Goal: Information Seeking & Learning: Learn about a topic

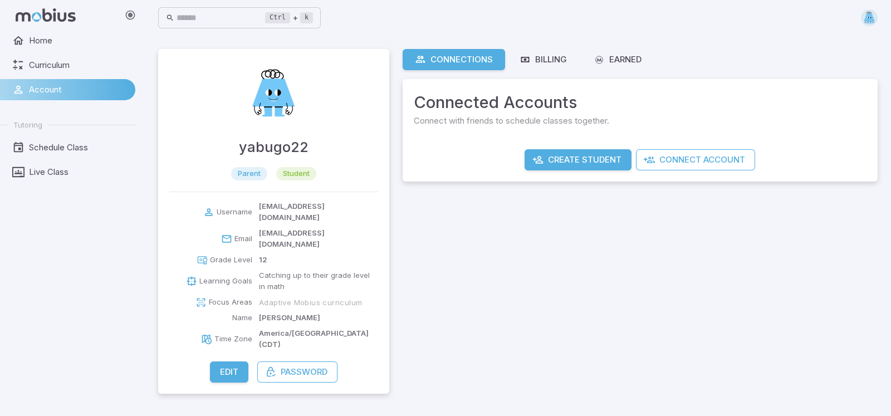
click at [634, 310] on div "Connections Billing Earned Connected Accounts Connect with friends to schedule …" at bounding box center [640, 221] width 475 height 345
click at [647, 313] on div "Connections Billing Earned Connected Accounts Connect with friends to schedule …" at bounding box center [640, 221] width 475 height 345
click at [603, 69] on link "Earned" at bounding box center [618, 59] width 73 height 21
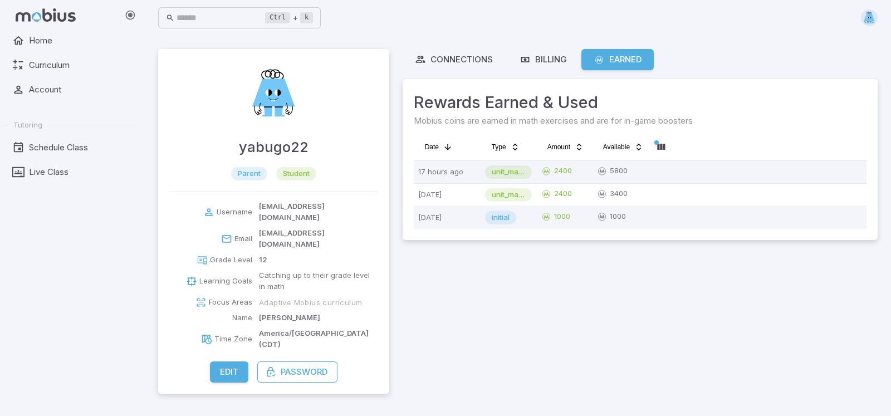
click at [519, 172] on span "unit_mastery" at bounding box center [508, 172] width 47 height 11
click at [75, 36] on span "Home" at bounding box center [78, 41] width 99 height 12
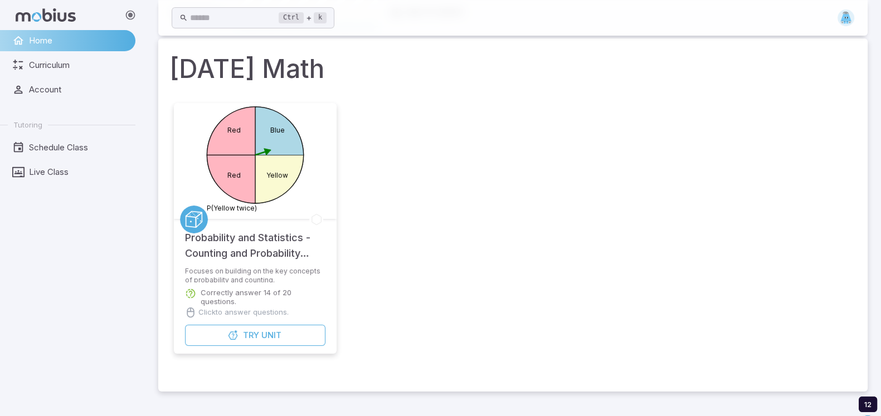
scroll to position [47, 0]
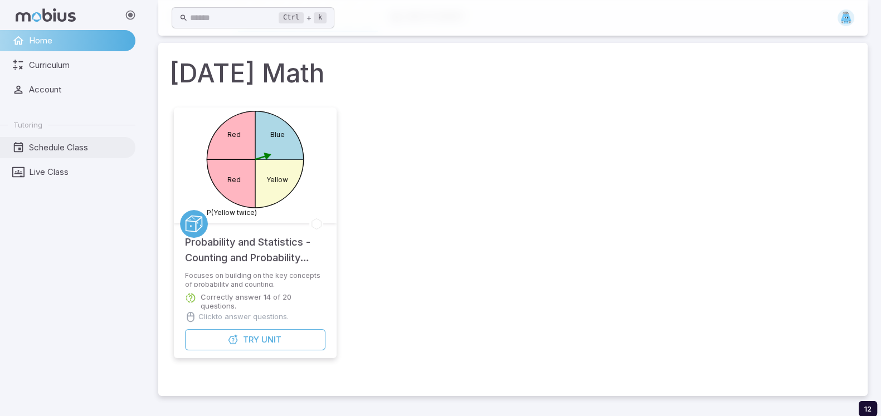
click at [56, 145] on span "Schedule Class" at bounding box center [78, 148] width 99 height 12
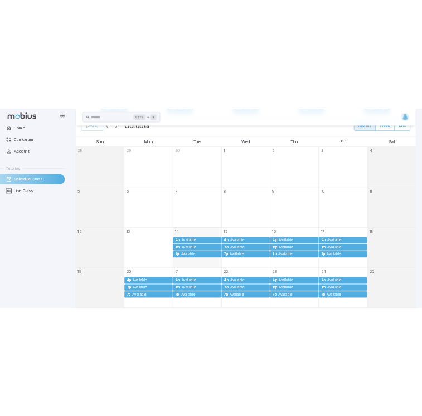
scroll to position [251, 0]
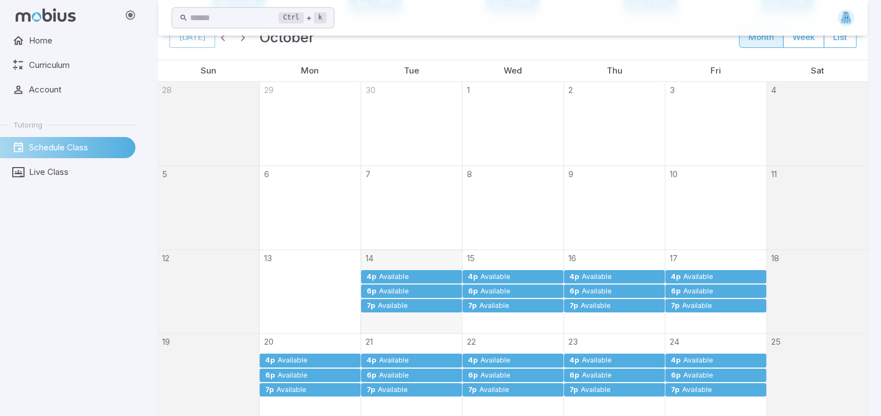
click at [438, 273] on div "Available" at bounding box center [417, 277] width 79 height 8
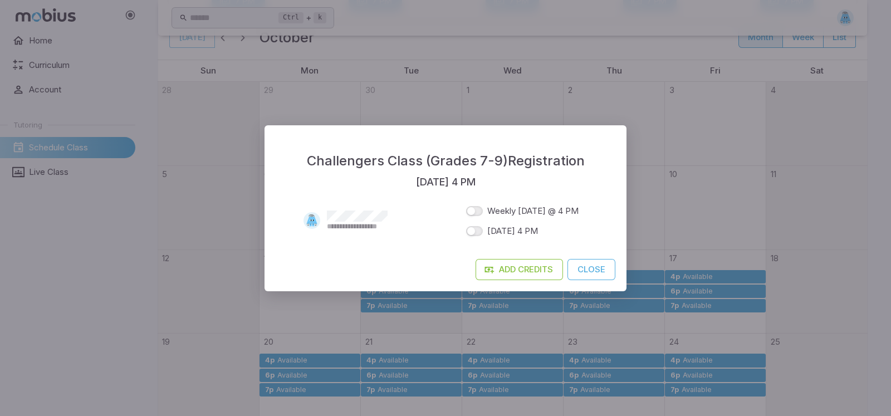
click at [676, 156] on div "**********" at bounding box center [445, 208] width 891 height 416
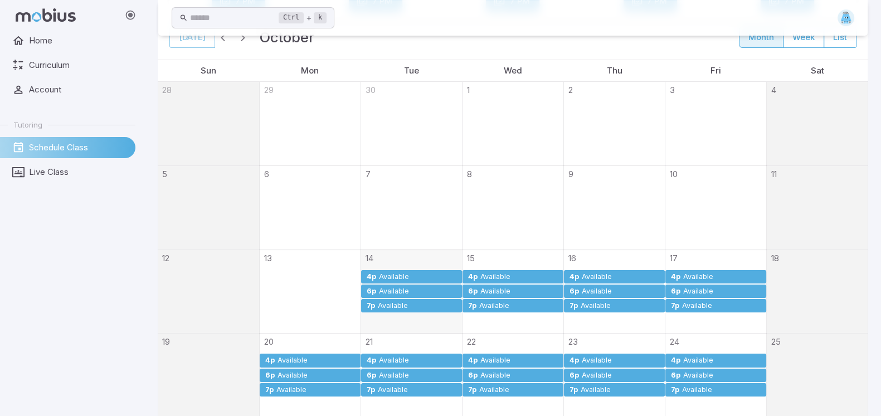
drag, startPoint x: 788, startPoint y: 238, endPoint x: 779, endPoint y: 232, distance: 10.5
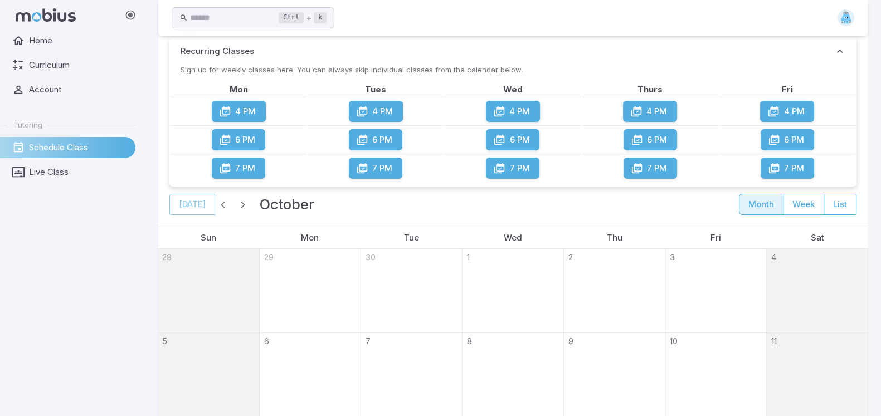
scroll to position [0, 0]
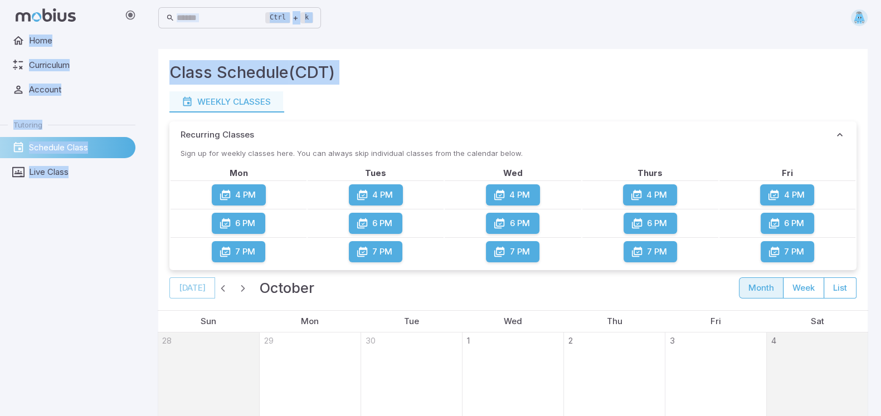
drag, startPoint x: 84, startPoint y: 27, endPoint x: 284, endPoint y: 102, distance: 214.0
click at [349, 75] on div "Class Schedule (CDT)" at bounding box center [512, 75] width 687 height 31
drag, startPoint x: 377, startPoint y: 72, endPoint x: 384, endPoint y: 72, distance: 7.3
click at [379, 72] on div "Class Schedule (CDT)" at bounding box center [512, 75] width 687 height 31
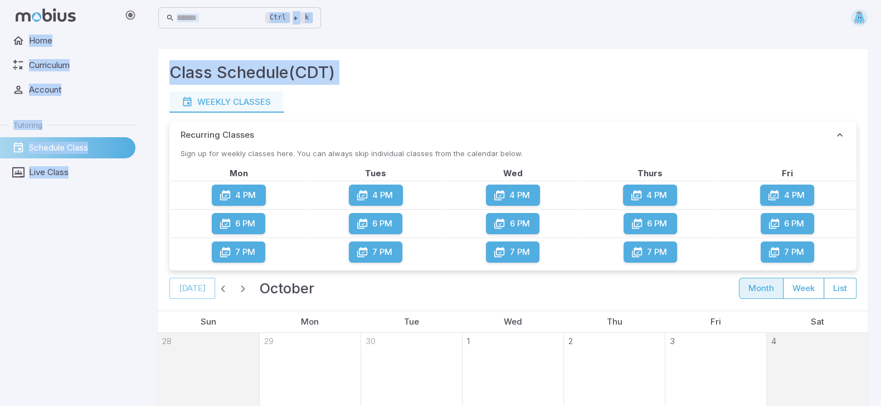
drag, startPoint x: 385, startPoint y: 71, endPoint x: 340, endPoint y: 80, distance: 45.3
click at [385, 72] on div "Class Schedule (CDT)" at bounding box center [512, 75] width 687 height 31
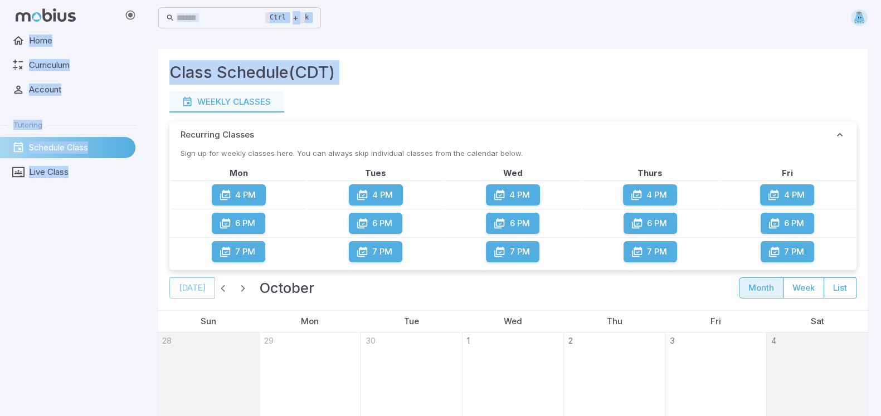
click at [334, 67] on h3 "Class Schedule (CDT)" at bounding box center [251, 72] width 165 height 25
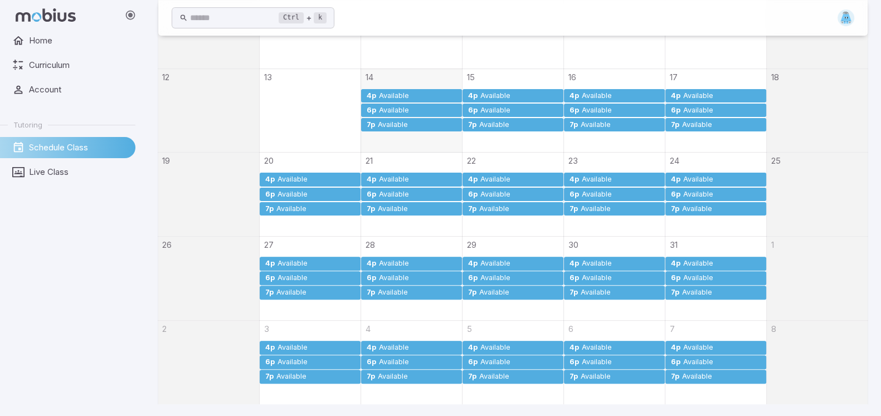
scroll to position [84, 0]
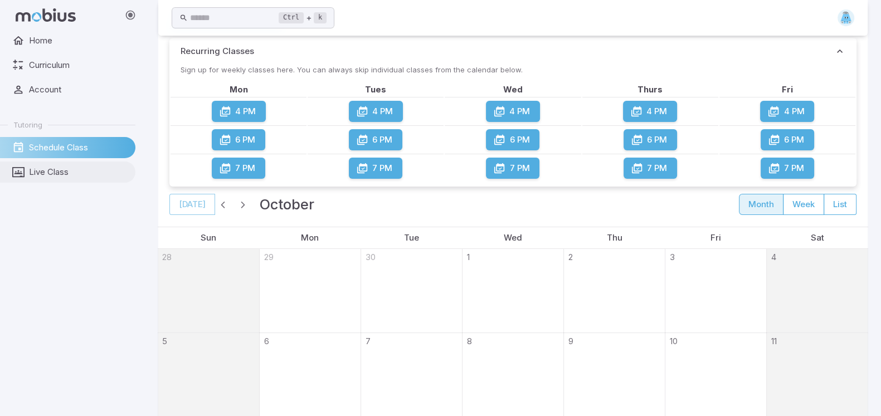
click at [66, 179] on link "Live Class" at bounding box center [67, 172] width 135 height 21
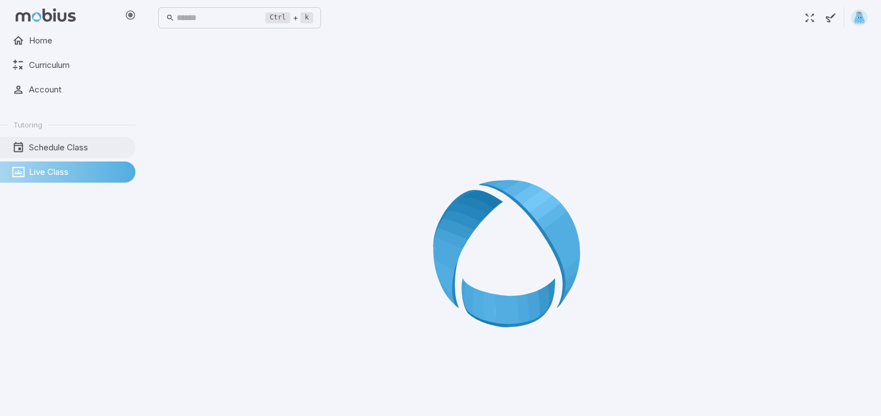
click at [76, 149] on span "Schedule Class" at bounding box center [78, 148] width 99 height 12
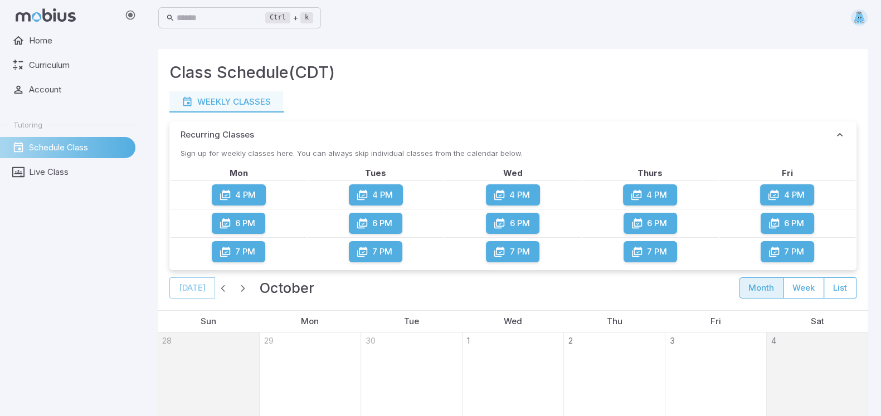
drag, startPoint x: 259, startPoint y: 101, endPoint x: 67, endPoint y: 115, distance: 192.8
click at [67, 115] on ul "Home Curriculum Account Tutoring Schedule Class Live Class" at bounding box center [67, 106] width 135 height 153
click at [66, 78] on ul "Home Curriculum Account Tutoring Schedule Class Live Class" at bounding box center [67, 106] width 135 height 153
click at [70, 68] on span "Curriculum" at bounding box center [78, 65] width 99 height 12
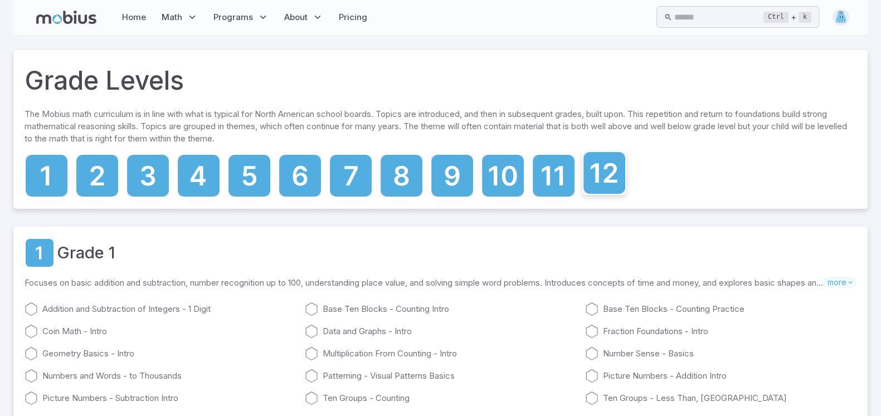
click at [593, 163] on icon at bounding box center [604, 173] width 42 height 42
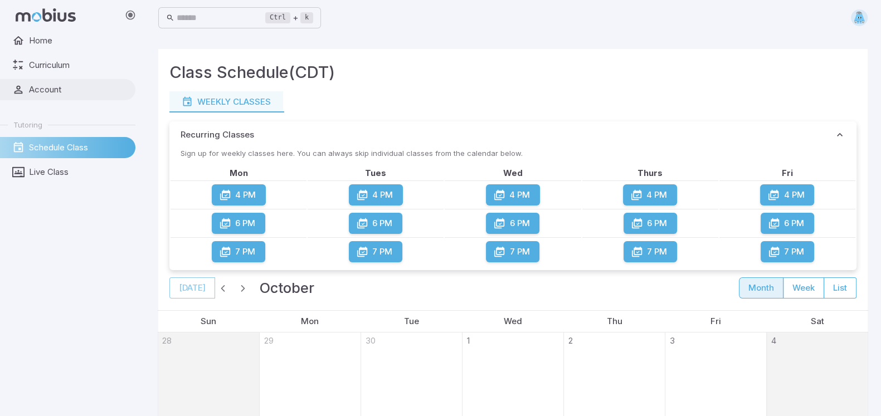
click at [50, 88] on span "Account" at bounding box center [78, 90] width 99 height 12
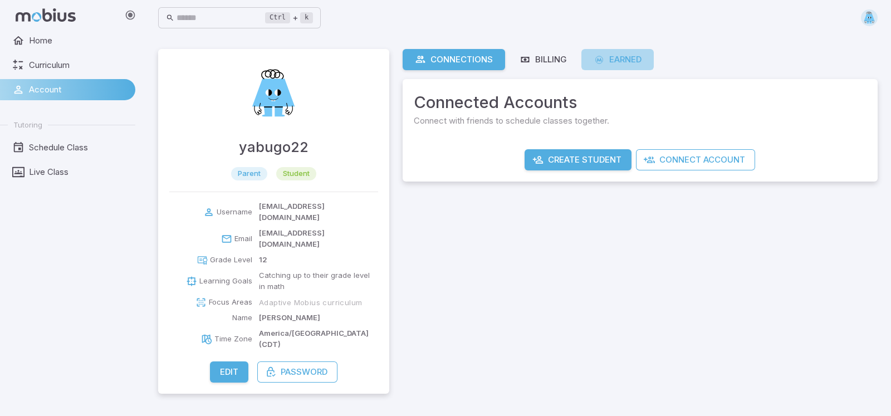
click at [618, 57] on div "Earned" at bounding box center [618, 59] width 48 height 12
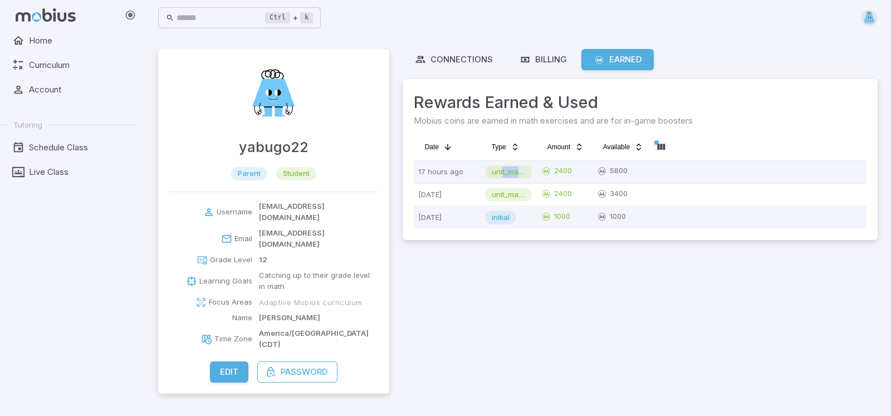
drag, startPoint x: 521, startPoint y: 174, endPoint x: 501, endPoint y: 177, distance: 20.3
click at [501, 177] on span "unit_mastery" at bounding box center [508, 172] width 47 height 11
click at [529, 173] on span "unit_mastery" at bounding box center [508, 172] width 47 height 11
click at [521, 174] on span "unit_mastery" at bounding box center [508, 172] width 47 height 11
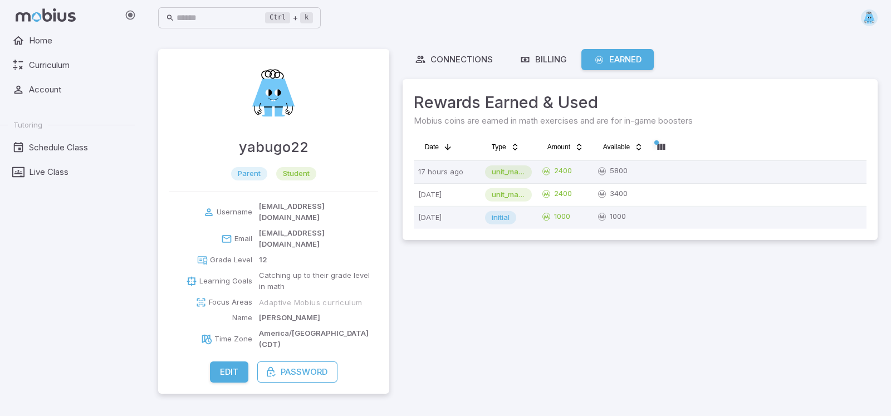
click at [500, 169] on span "unit_mastery" at bounding box center [508, 172] width 47 height 11
click at [656, 144] on html "Home Curriculum Account Tutoring Schedule Class Live Class Ctrl + k ​ yabugo22 …" at bounding box center [445, 208] width 891 height 416
drag, startPoint x: 634, startPoint y: 169, endPoint x: 603, endPoint y: 173, distance: 30.8
click at [603, 173] on div "Date" at bounding box center [628, 170] width 78 height 18
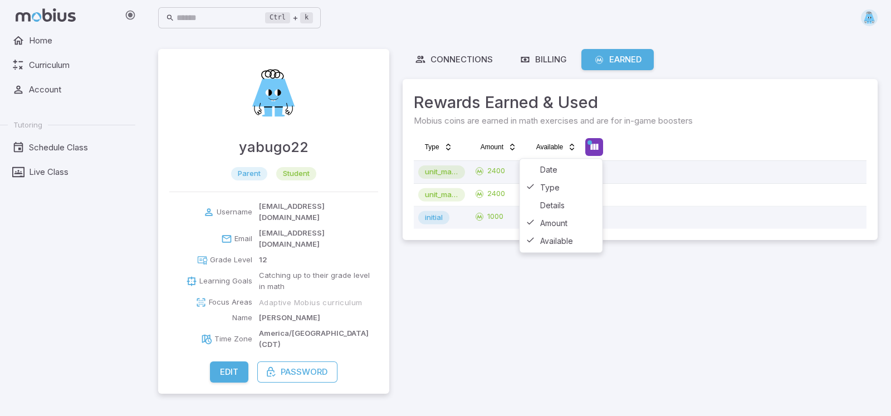
click at [590, 148] on html "Home Curriculum Account Tutoring Schedule Class Live Class Ctrl + k ​ yabugo22 …" at bounding box center [445, 208] width 891 height 416
click at [574, 189] on div "Type" at bounding box center [562, 188] width 78 height 18
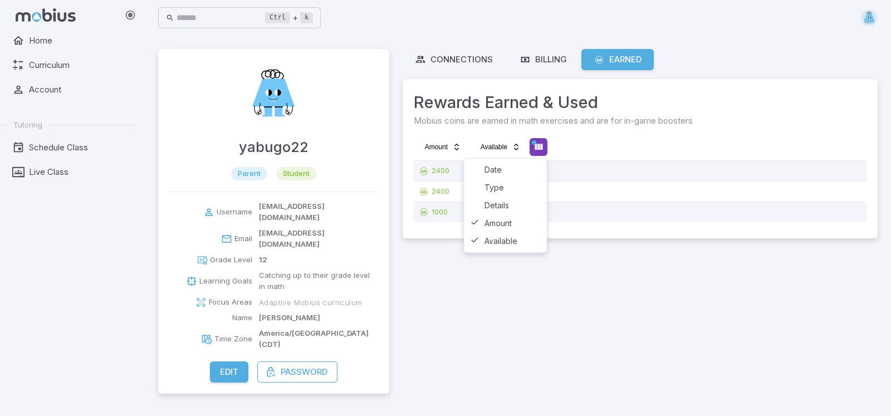
click at [537, 148] on html "Home Curriculum Account Tutoring Schedule Class Live Class Ctrl + k ​ yabugo22 …" at bounding box center [445, 208] width 891 height 416
click at [503, 222] on div "Amount" at bounding box center [506, 224] width 78 height 18
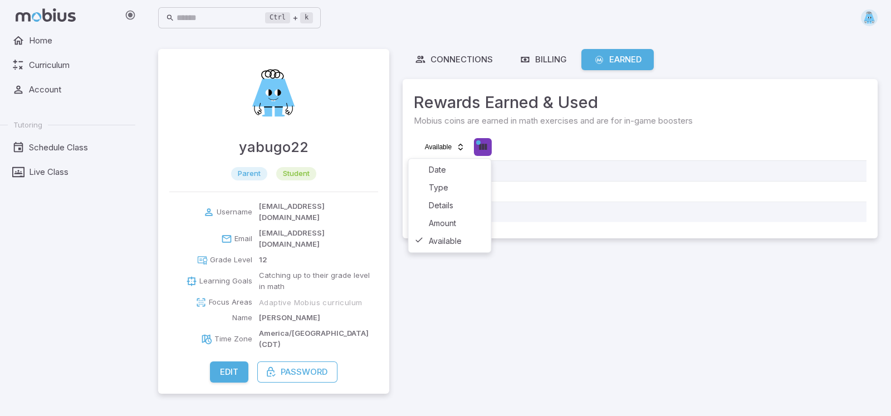
click at [482, 148] on html "Home Curriculum Account Tutoring Schedule Class Live Class Ctrl + k ​ yabugo22 …" at bounding box center [445, 208] width 891 height 416
click at [475, 220] on div "Amount" at bounding box center [450, 224] width 78 height 18
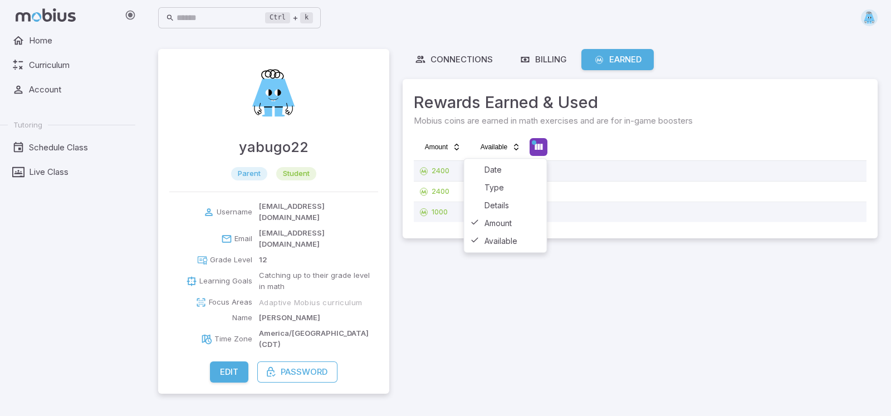
click at [534, 146] on html "Home Curriculum Account Tutoring Schedule Class Live Class Ctrl + k ​ yabugo22 …" at bounding box center [445, 208] width 891 height 416
click at [518, 204] on div "Details" at bounding box center [506, 206] width 78 height 18
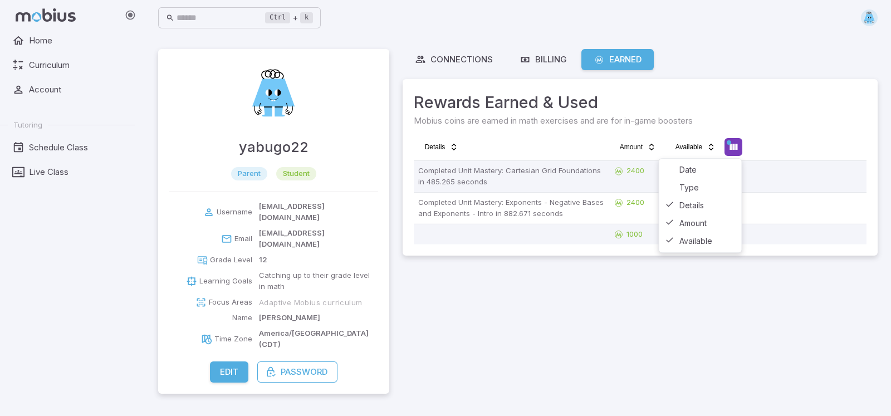
click at [737, 144] on html "Home Curriculum Account Tutoring Schedule Class Live Class Ctrl + k ​ yabugo22 …" at bounding box center [445, 208] width 891 height 416
click at [704, 189] on div "Type" at bounding box center [701, 188] width 78 height 18
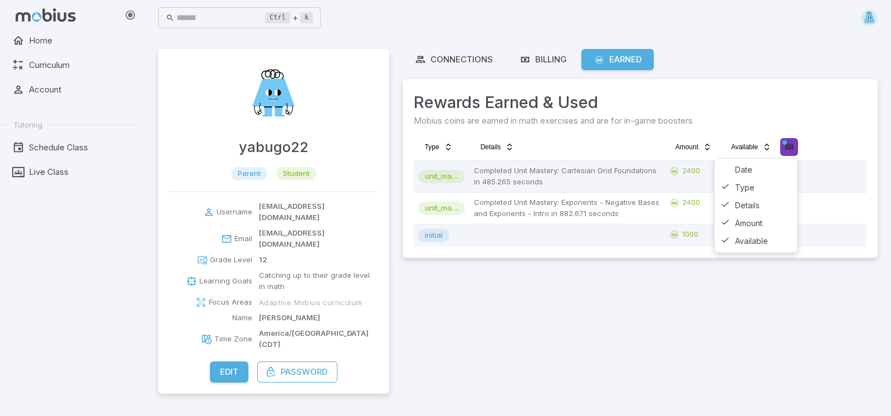
click at [781, 145] on html "Home Curriculum Account Tutoring Schedule Class Live Class Ctrl + k ​ yabugo22 …" at bounding box center [445, 208] width 891 height 416
click at [752, 164] on div "Date" at bounding box center [757, 170] width 78 height 18
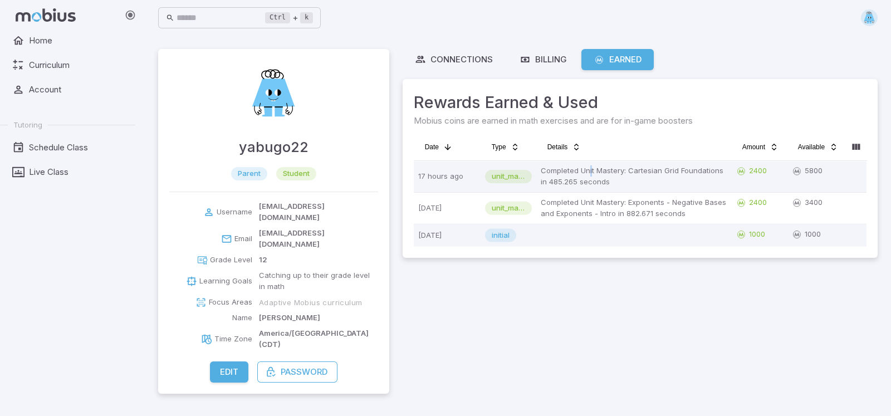
click at [589, 161] on td "Completed Unit Mastery: Cartesian Grid Foundations in 485.265 seconds" at bounding box center [634, 176] width 195 height 31
click at [52, 58] on link "Curriculum" at bounding box center [67, 65] width 135 height 21
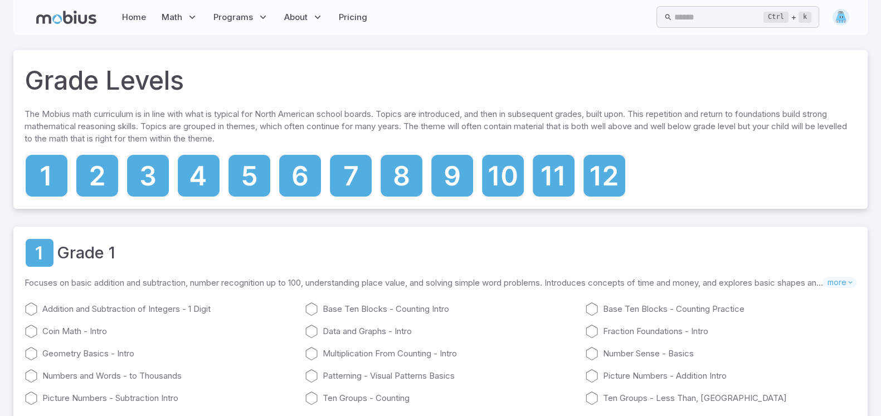
drag, startPoint x: 61, startPoint y: 65, endPoint x: 69, endPoint y: 79, distance: 16.5
click at [67, 73] on h1 "Grade Levels" at bounding box center [104, 80] width 159 height 38
click at [603, 177] on icon at bounding box center [604, 173] width 27 height 20
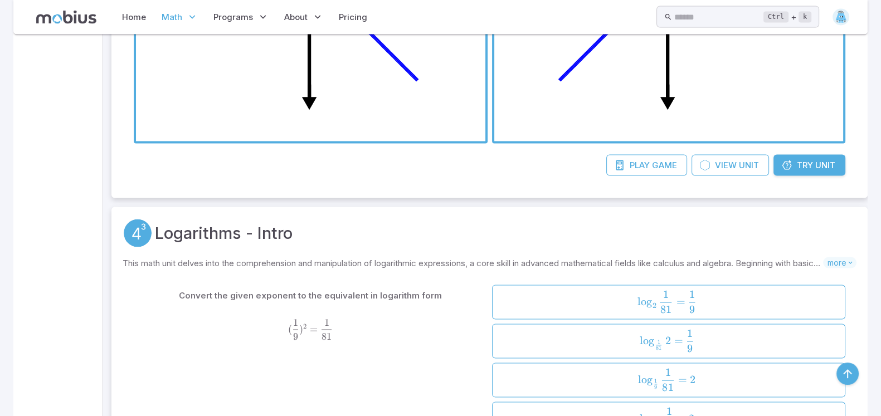
scroll to position [7978, 0]
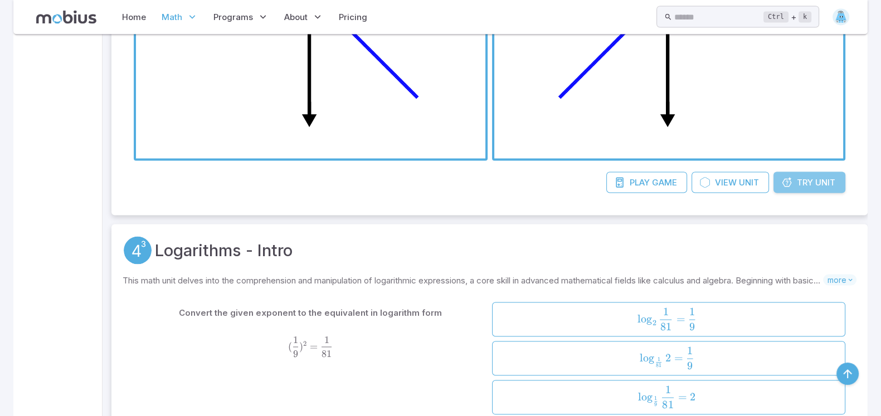
click at [802, 177] on span "Try" at bounding box center [805, 183] width 16 height 12
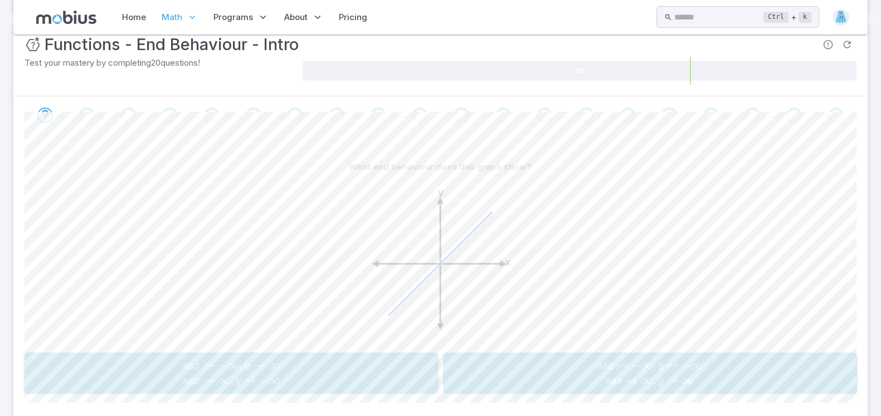
scroll to position [0, 0]
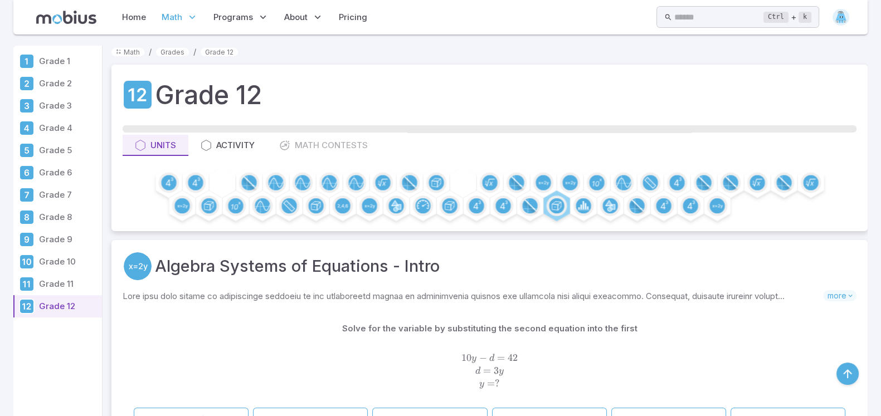
scroll to position [7978, 0]
